Goal: Entertainment & Leisure: Consume media (video, audio)

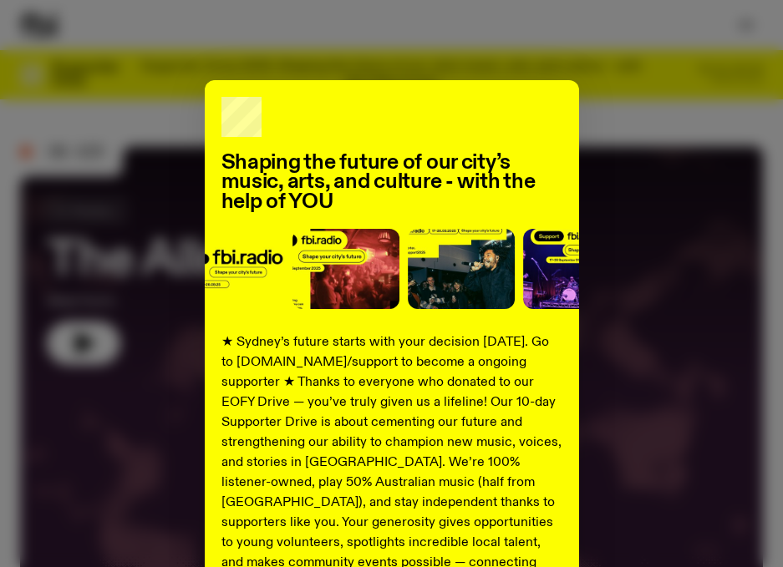
click at [674, 264] on div "Shaping the future of our city’s music, arts, and culture - with the help of YO…" at bounding box center [391, 423] width 743 height 687
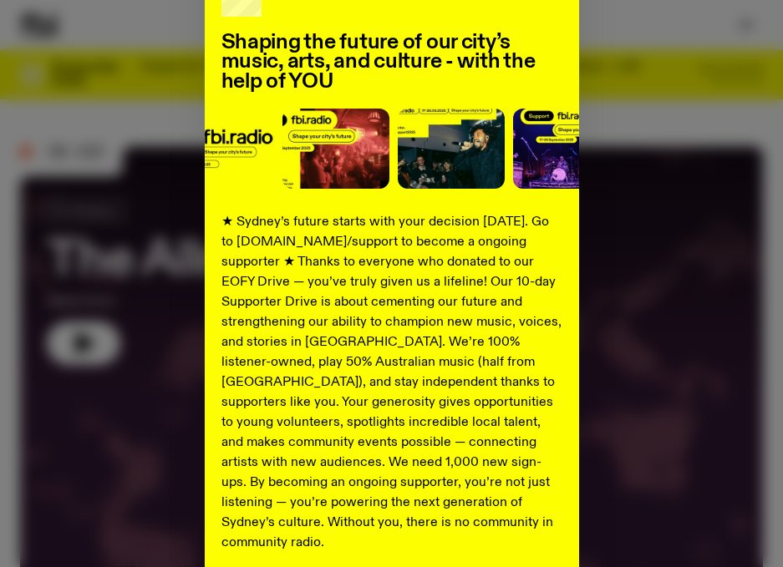
scroll to position [260, 0]
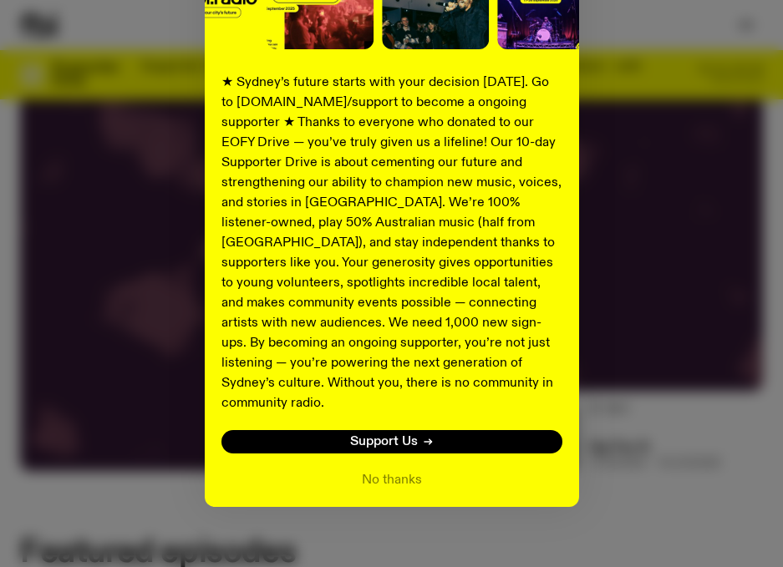
click at [393, 470] on button "No thanks" at bounding box center [392, 480] width 60 height 20
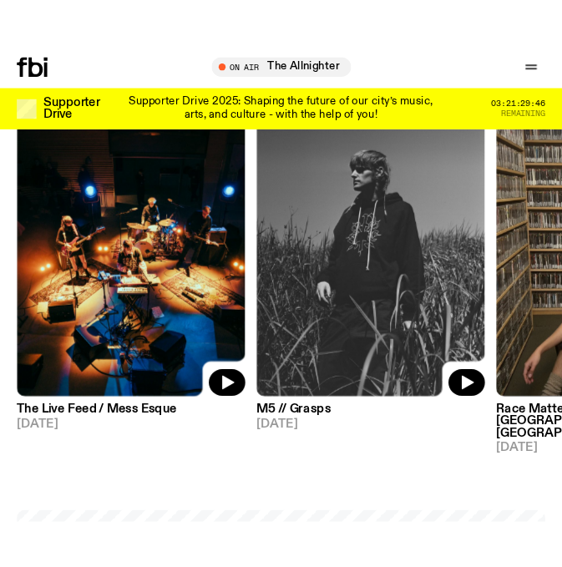
scroll to position [850, 0]
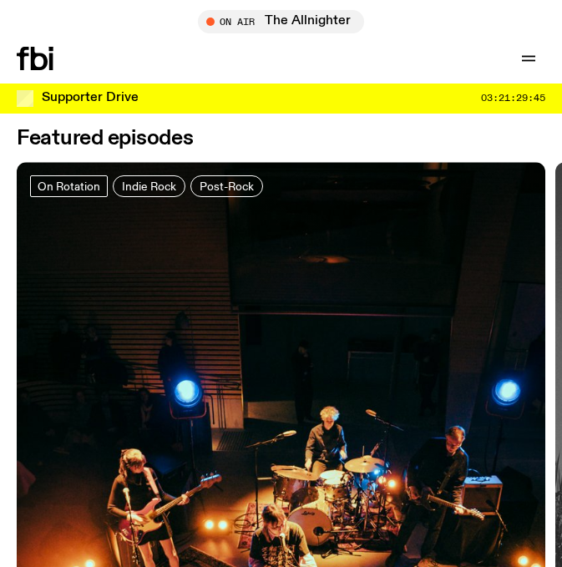
click at [525, 57] on icon "button" at bounding box center [528, 57] width 13 height 0
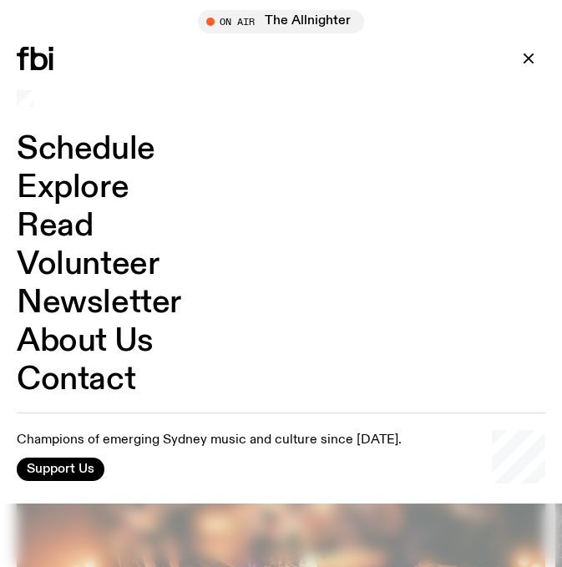
click at [98, 146] on link "Schedule" at bounding box center [86, 150] width 139 height 32
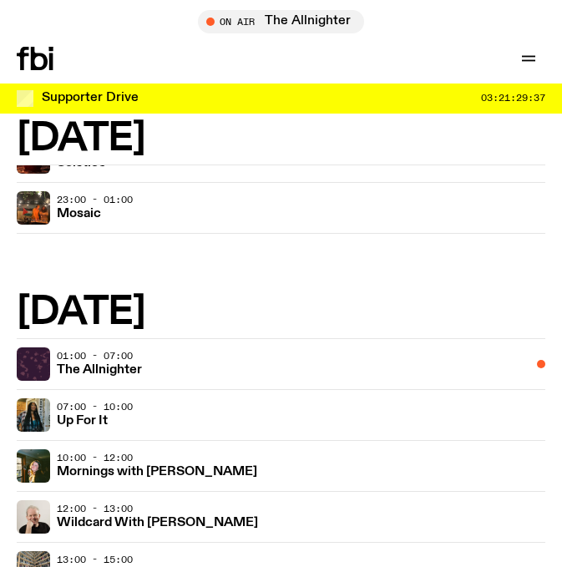
scroll to position [669, 0]
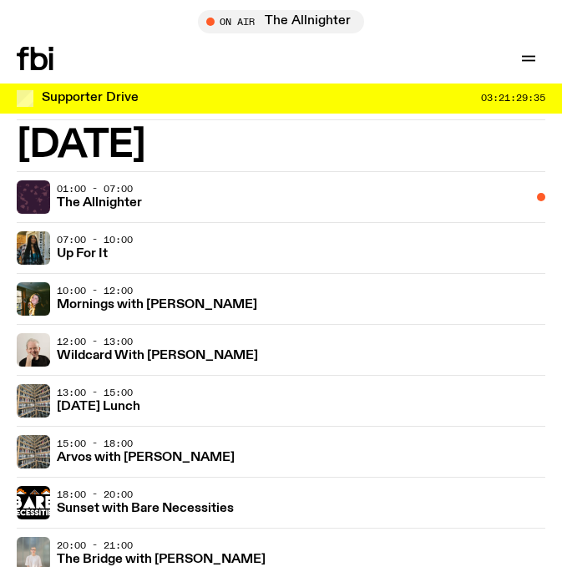
click at [161, 298] on link "Mornings with [PERSON_NAME]" at bounding box center [157, 304] width 201 height 16
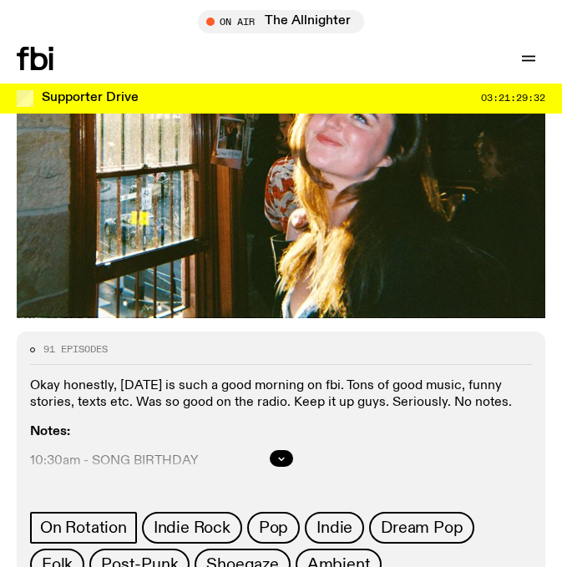
scroll to position [815, 0]
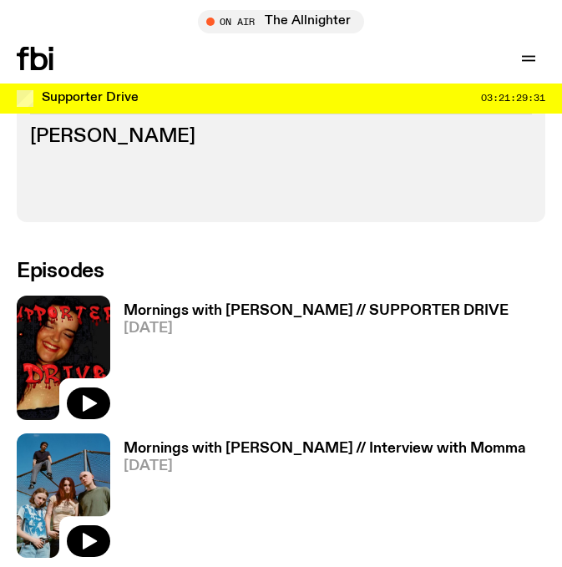
click at [104, 388] on button "button" at bounding box center [88, 404] width 43 height 32
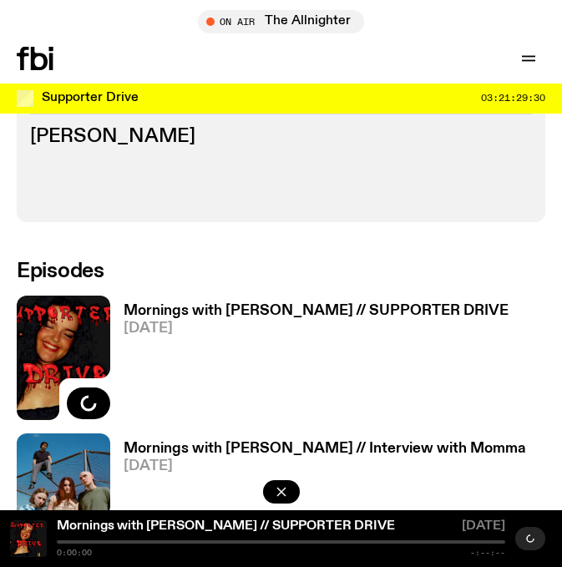
click at [222, 304] on h3 "Mornings with [PERSON_NAME] // SUPPORTER DRIVE" at bounding box center [316, 311] width 385 height 14
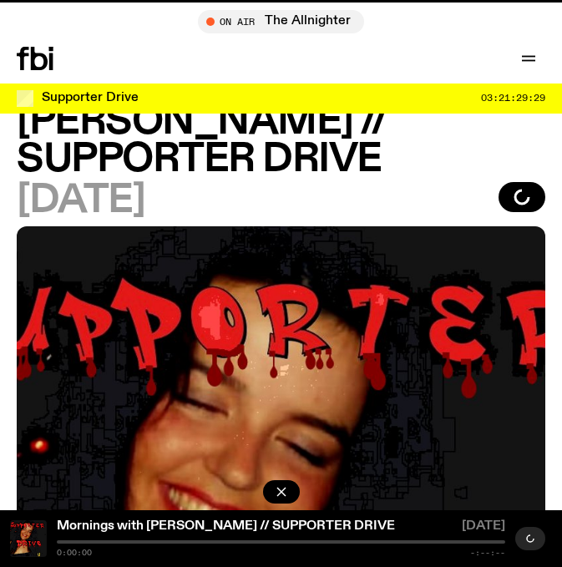
scroll to position [208, 0]
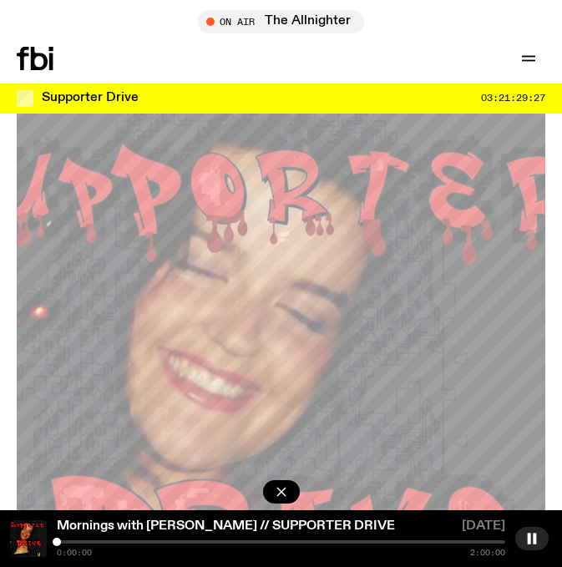
click at [525, 536] on button "button" at bounding box center [532, 538] width 33 height 23
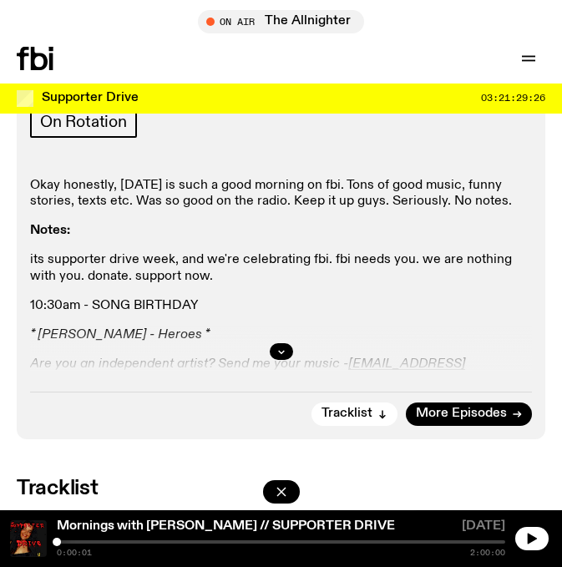
scroll to position [1211, 0]
